Goal: Transaction & Acquisition: Purchase product/service

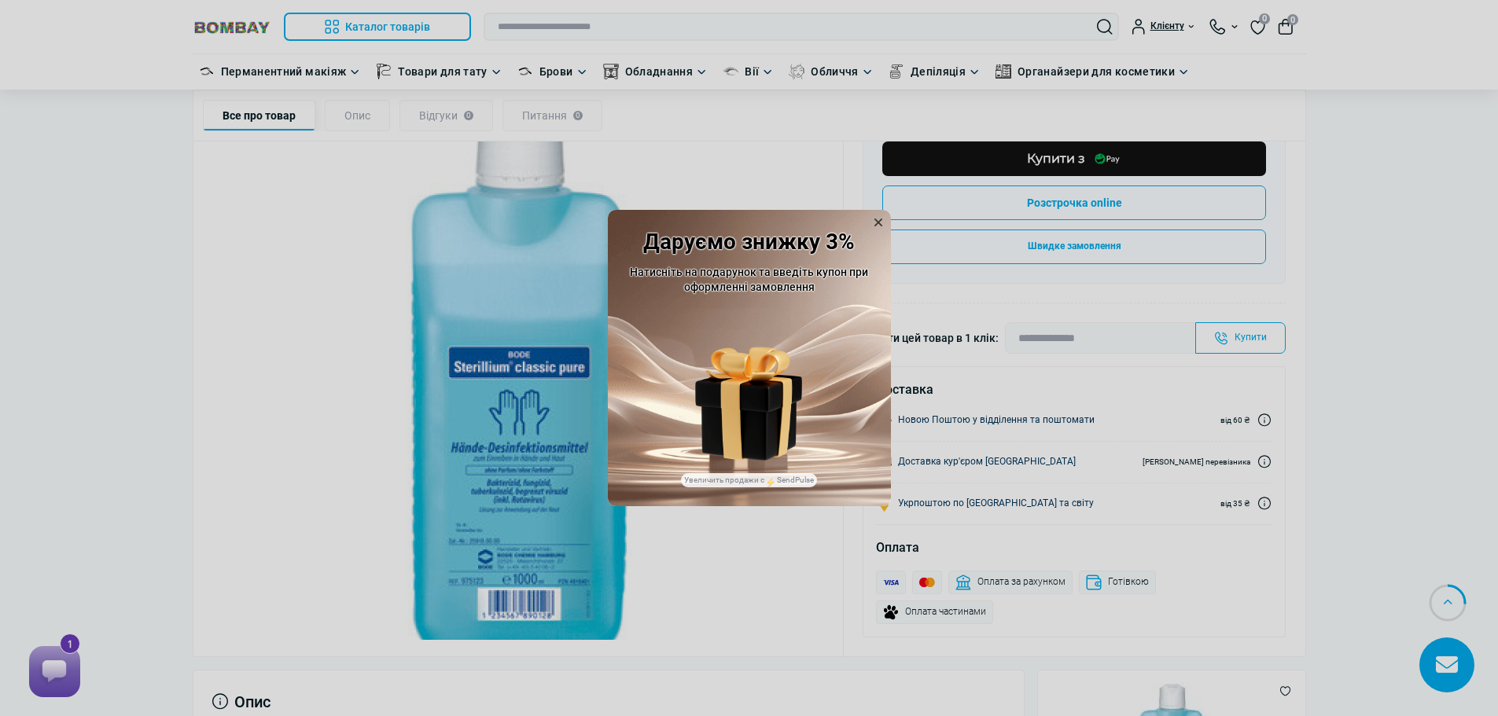
click at [874, 219] on icon at bounding box center [878, 223] width 8 height 8
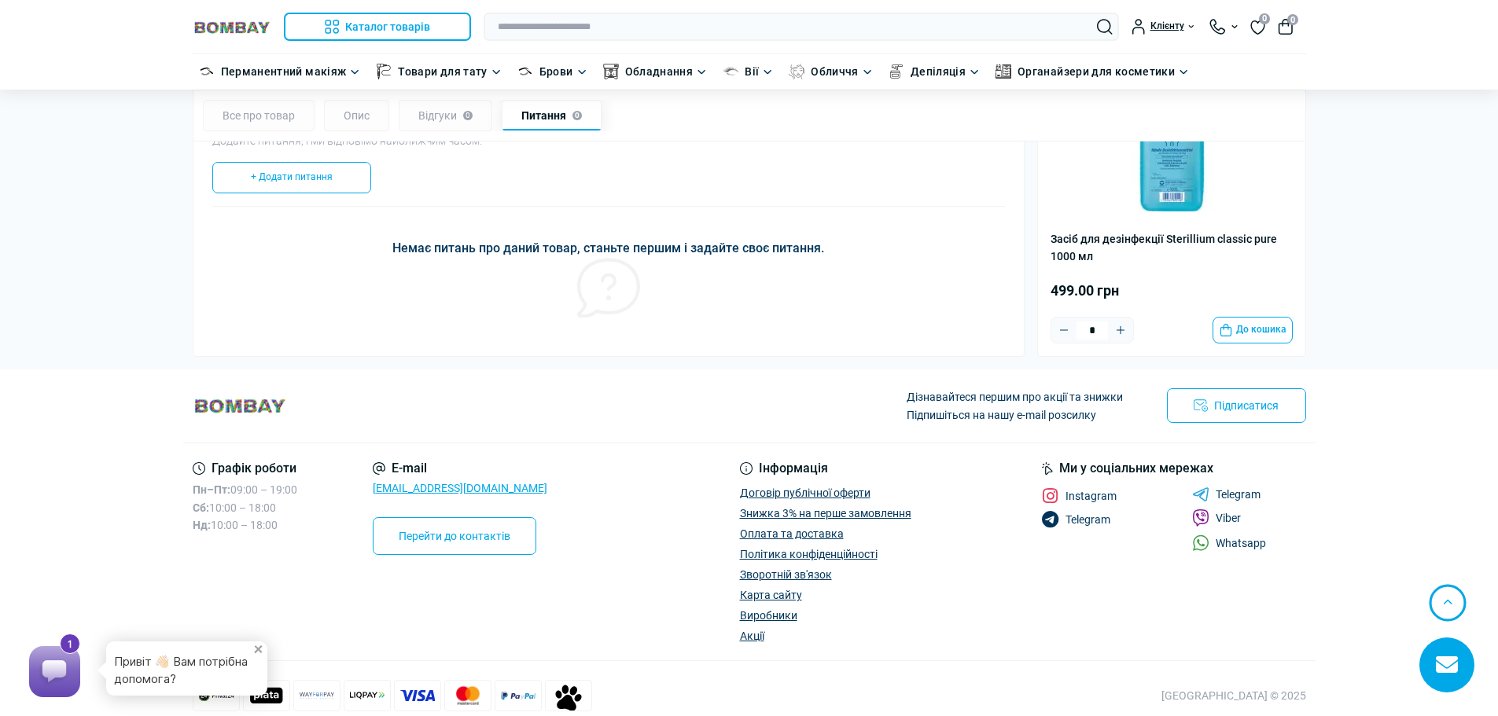
scroll to position [1508, 0]
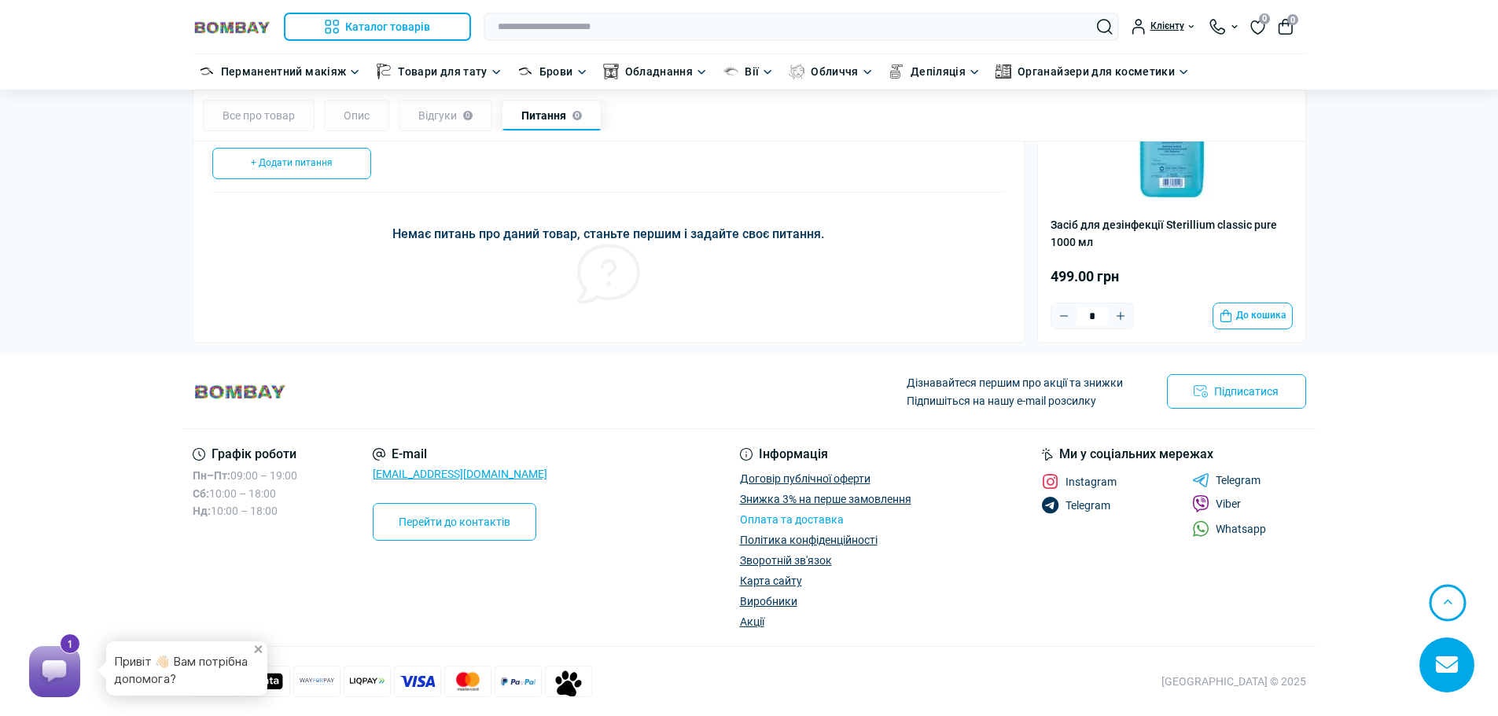
click at [798, 516] on link "Оплата та доставка" at bounding box center [792, 519] width 104 height 13
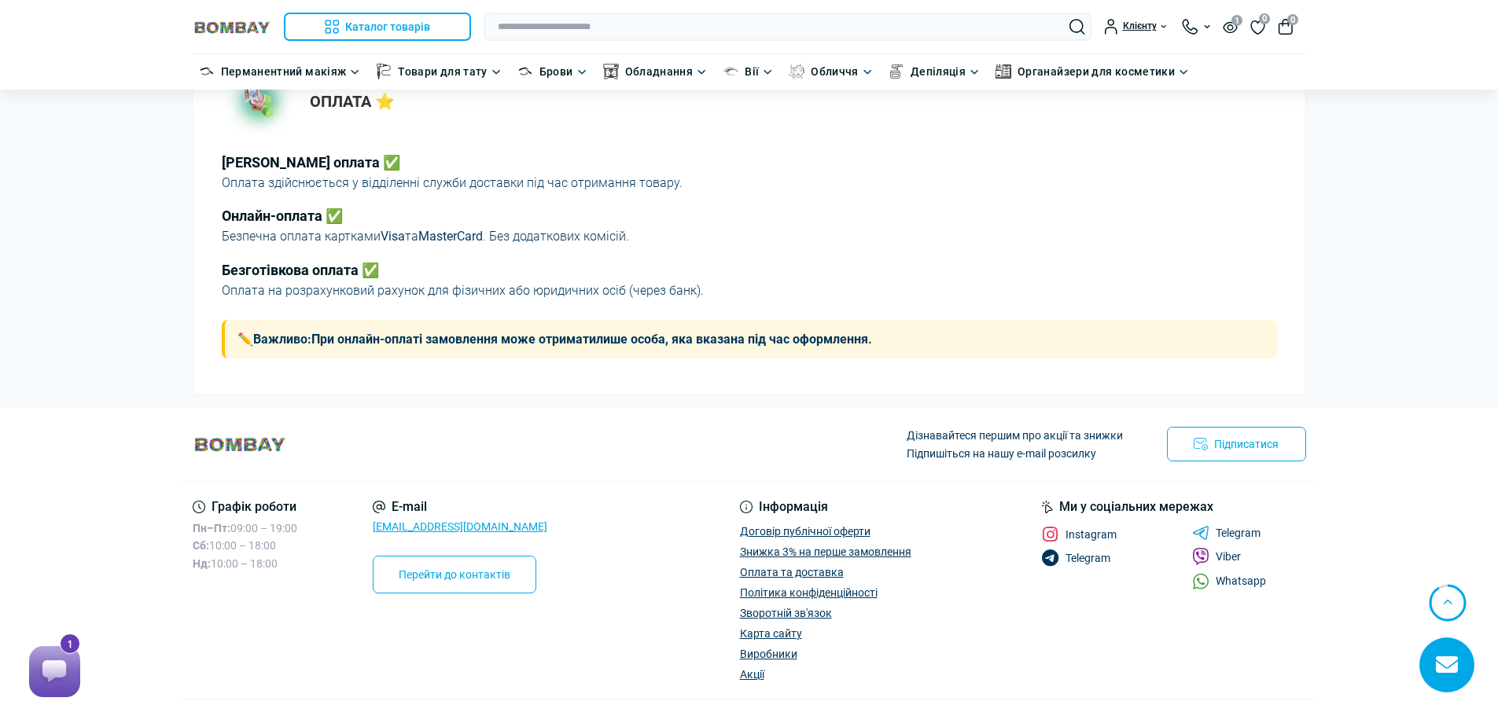
scroll to position [583, 0]
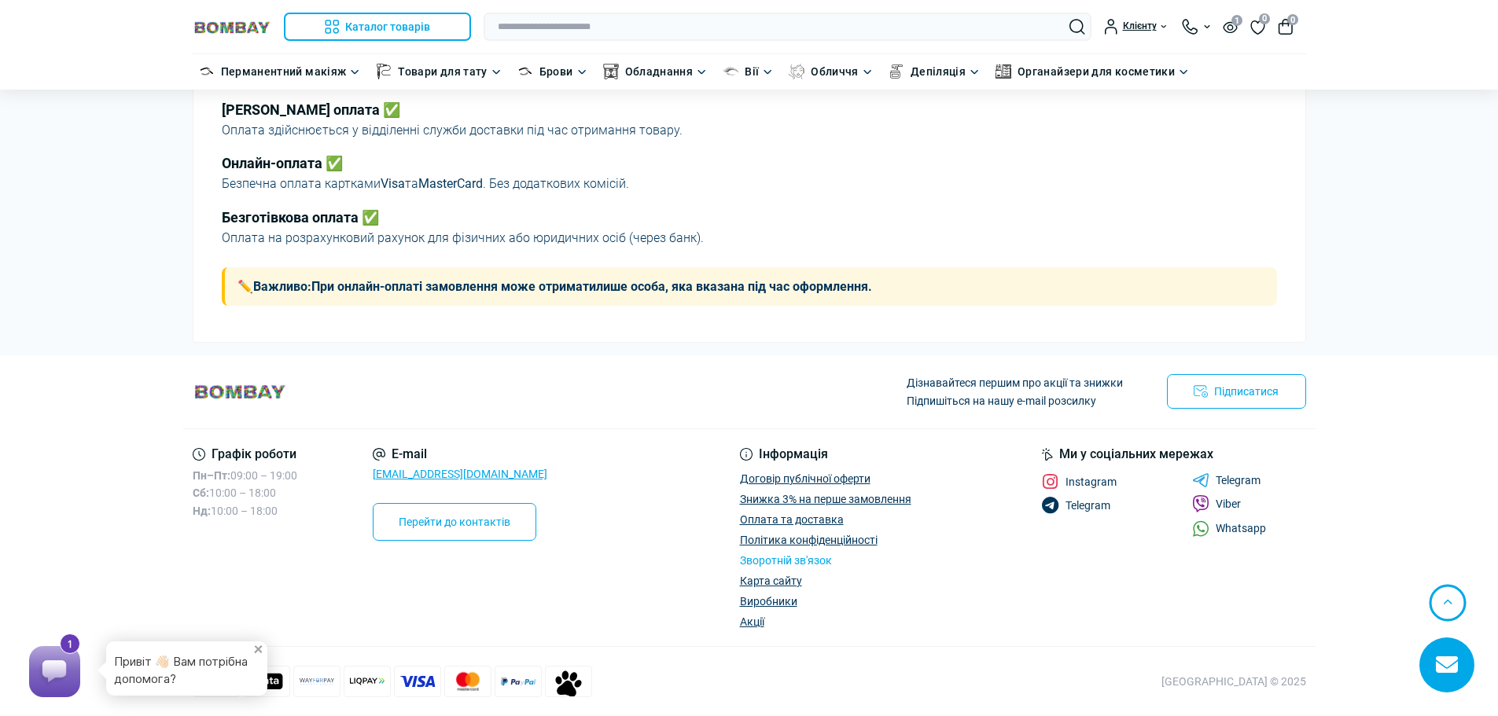
click at [802, 557] on link "Зворотній зв'язок" at bounding box center [786, 560] width 92 height 13
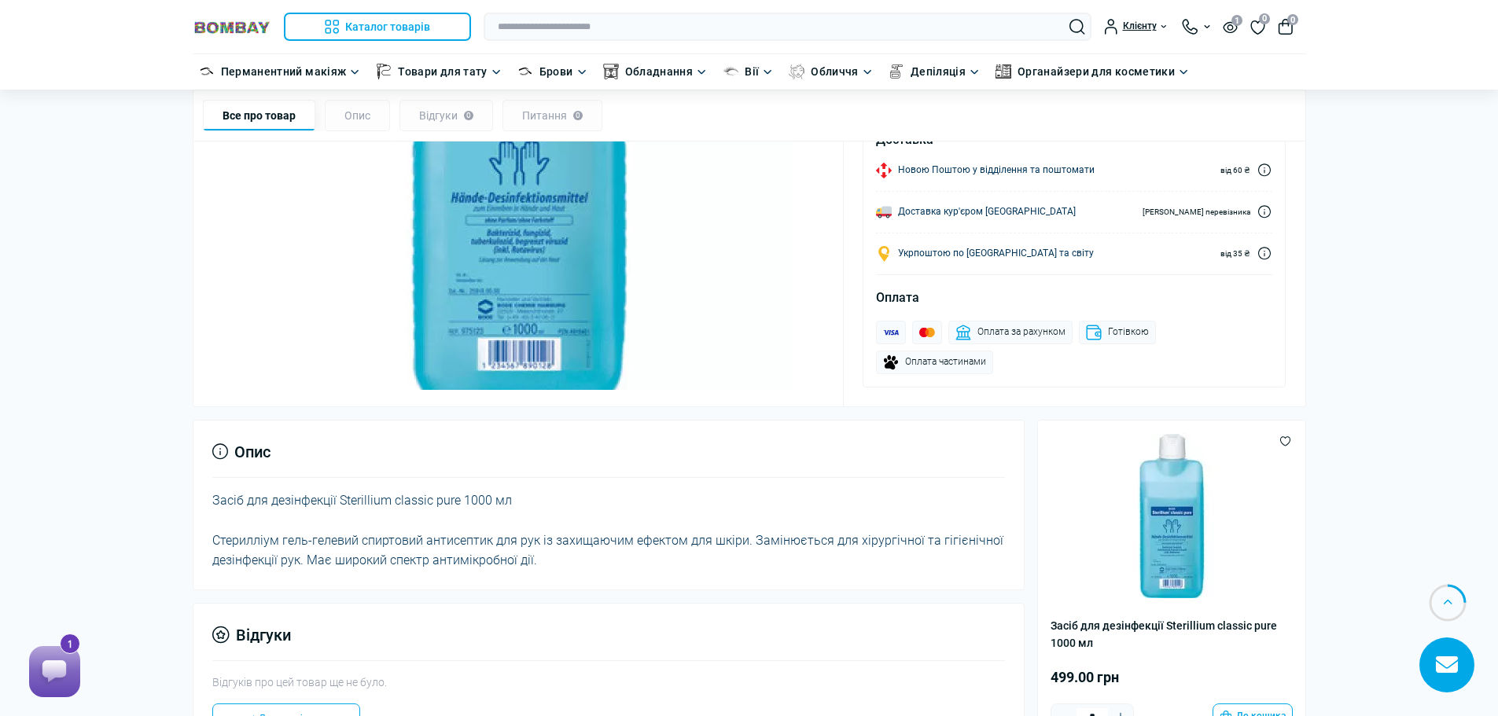
scroll to position [93, 0]
